Goal: Check status

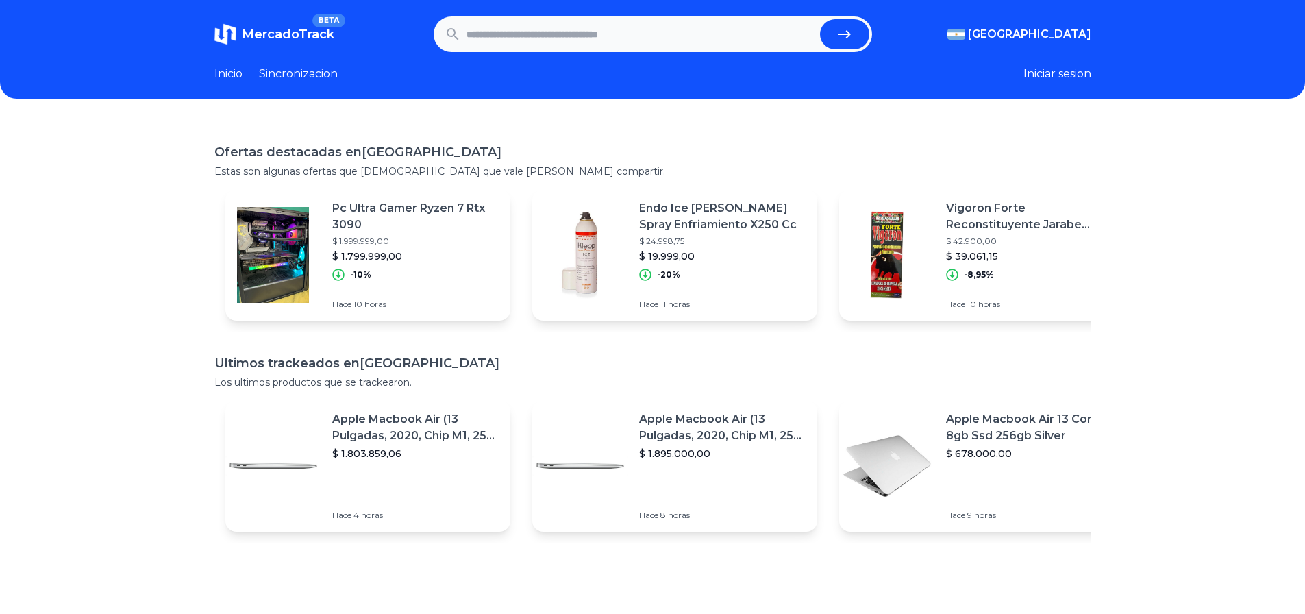
click at [538, 38] on input "text" at bounding box center [641, 34] width 348 height 30
paste input "**********"
click at [867, 40] on button "submit" at bounding box center [844, 34] width 49 height 30
type input "**********"
